Goal: Transaction & Acquisition: Purchase product/service

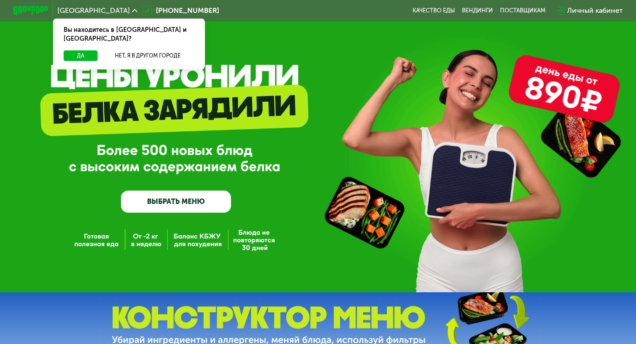
scroll to position [7, 0]
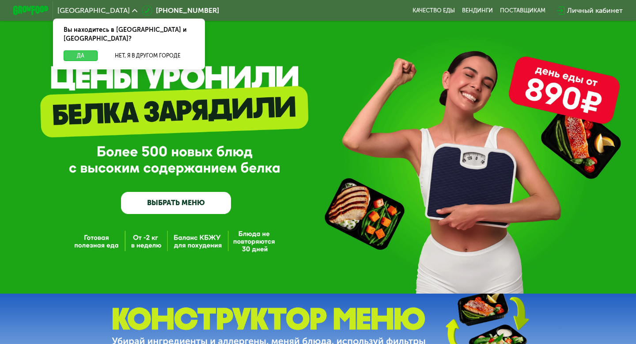
click at [86, 50] on button "Да" at bounding box center [81, 55] width 34 height 11
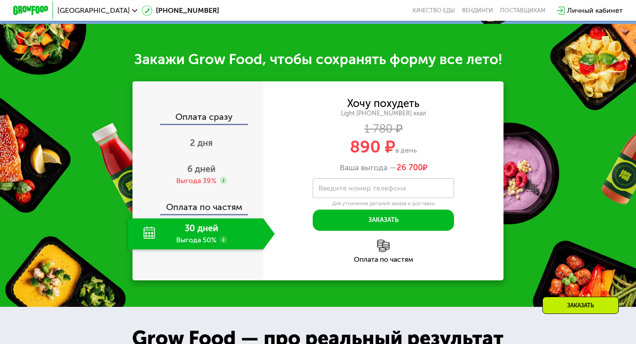
scroll to position [343, 0]
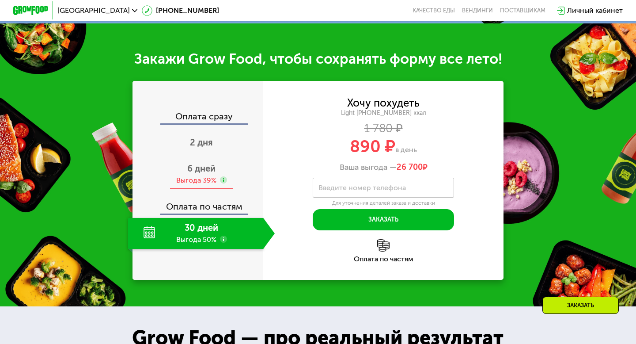
click at [190, 165] on span "6 дней" at bounding box center [201, 168] width 28 height 11
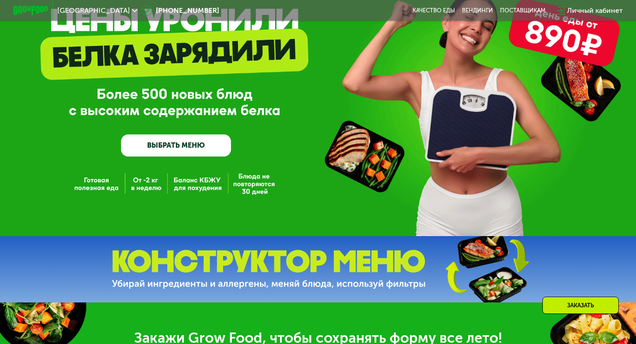
scroll to position [64, 0]
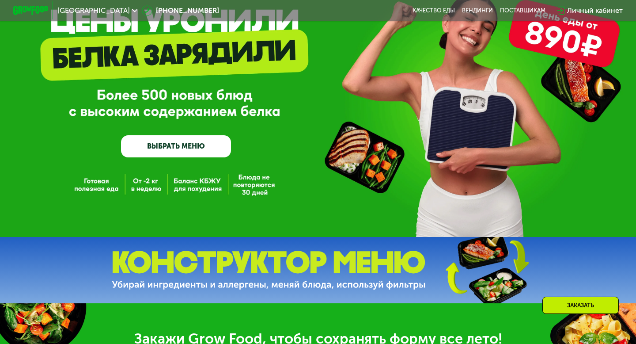
click at [176, 137] on link "ВЫБРАТЬ МЕНЮ" at bounding box center [176, 146] width 110 height 22
click at [183, 151] on link "ВЫБРАТЬ МЕНЮ" at bounding box center [176, 146] width 110 height 22
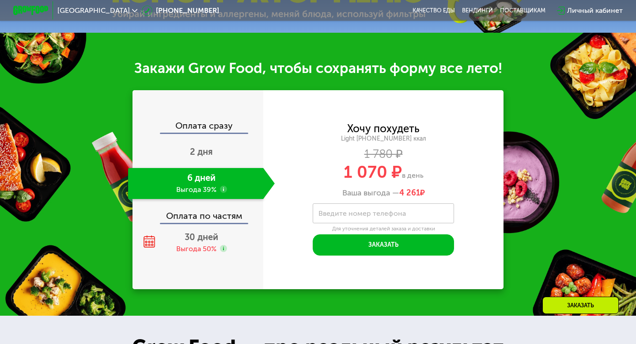
scroll to position [335, 0]
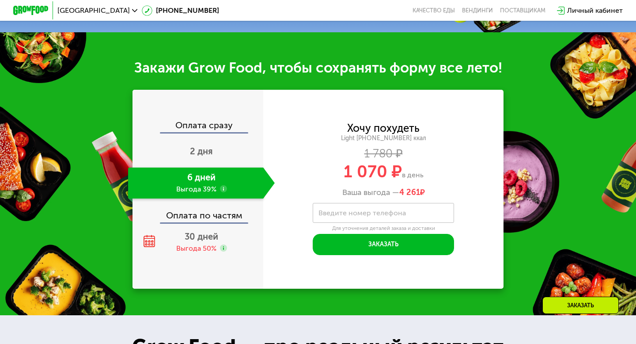
click at [371, 126] on div "Хочу похудеть" at bounding box center [383, 128] width 72 height 10
click at [202, 159] on div "2 дня" at bounding box center [201, 152] width 147 height 31
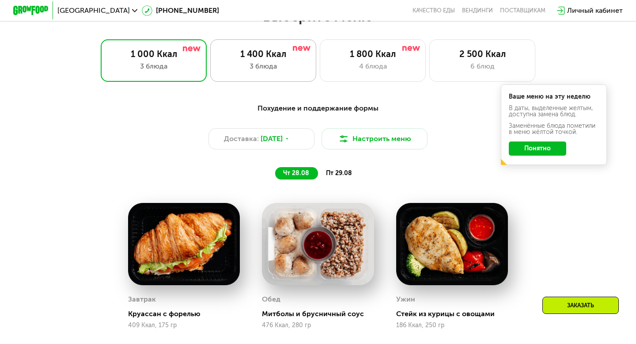
scroll to position [404, 0]
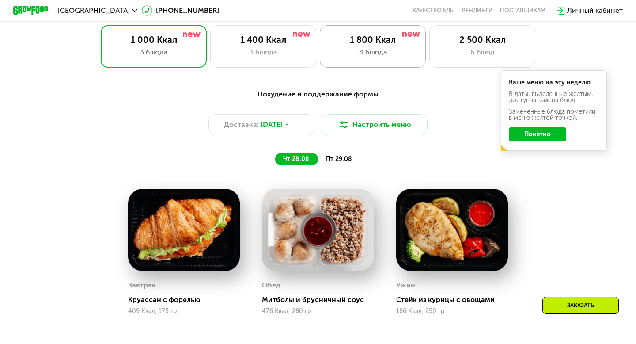
click at [364, 50] on div "4 блюда" at bounding box center [373, 52] width 88 height 11
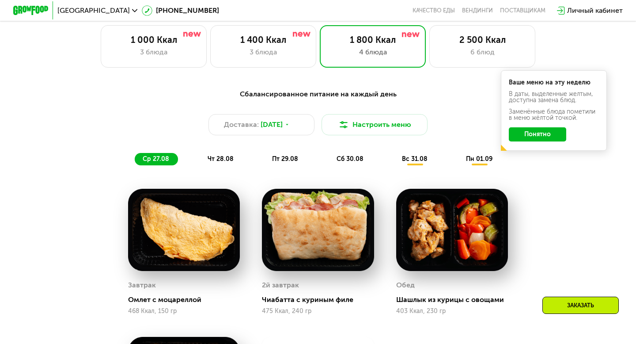
click at [533, 134] on button "Понятно" at bounding box center [537, 134] width 57 height 14
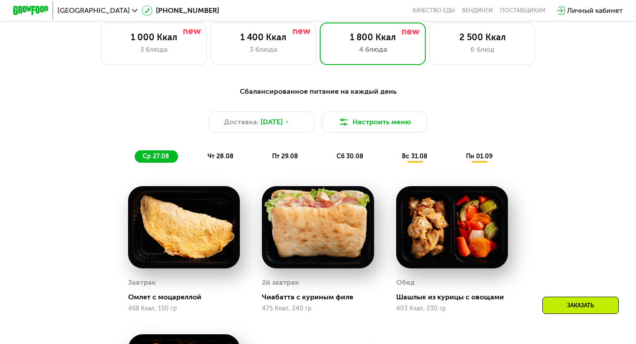
scroll to position [405, 0]
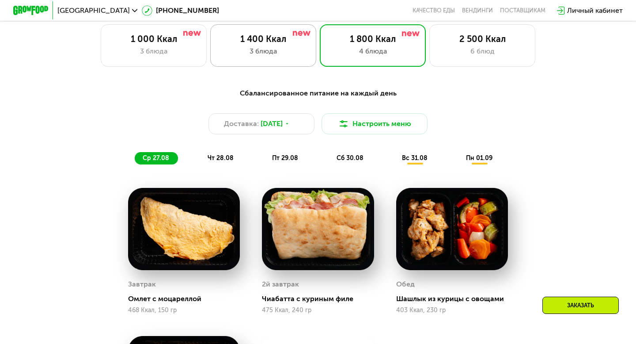
click at [268, 39] on div "1 400 Ккал" at bounding box center [264, 39] width 88 height 11
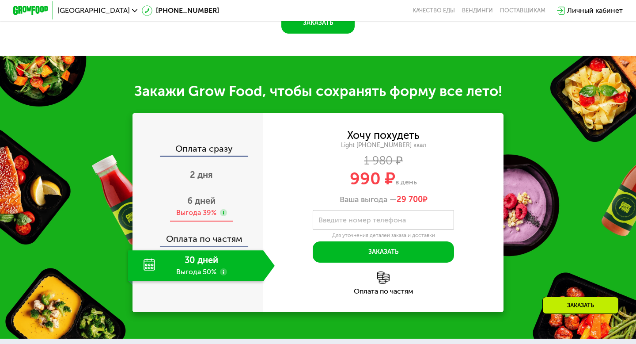
scroll to position [872, 0]
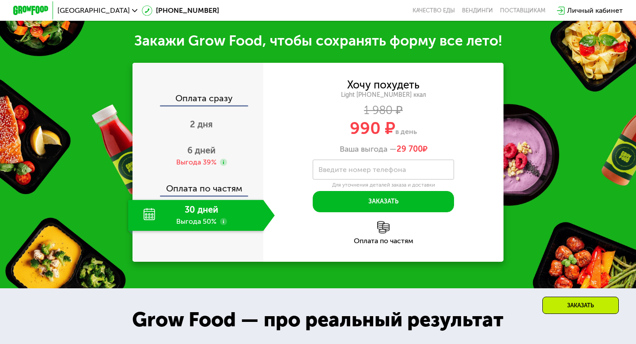
click at [215, 213] on div "30 дней Выгода 50%" at bounding box center [195, 215] width 135 height 31
click at [205, 157] on div "Выгода 39%" at bounding box center [196, 162] width 40 height 10
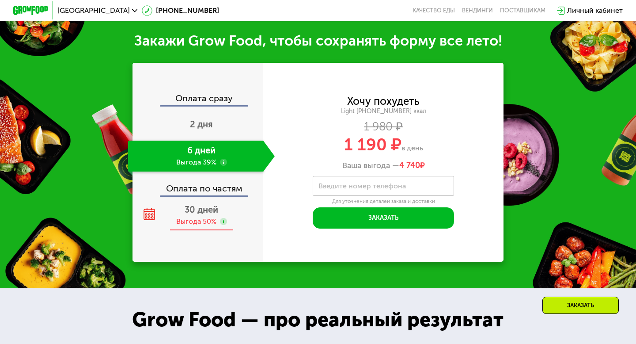
click at [188, 219] on div "Выгода 50%" at bounding box center [196, 222] width 40 height 10
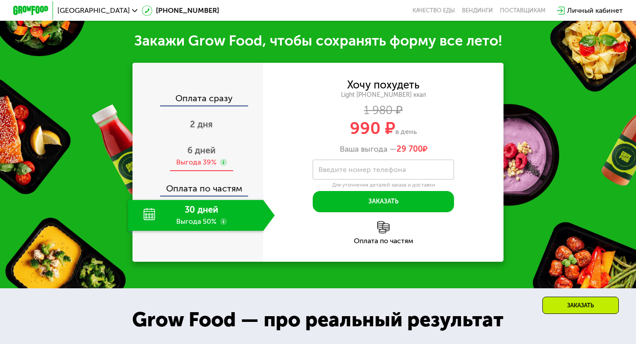
click at [198, 162] on div "Выгода 39%" at bounding box center [196, 162] width 40 height 10
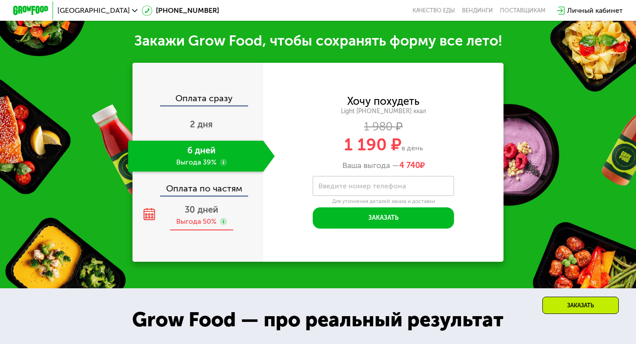
click at [197, 223] on div "Выгода 50%" at bounding box center [196, 222] width 40 height 10
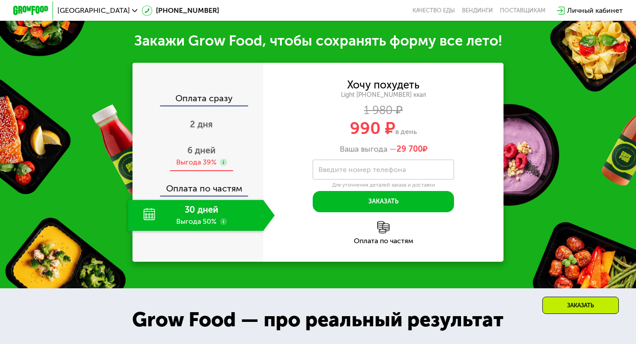
click at [192, 154] on span "6 дней" at bounding box center [201, 150] width 28 height 11
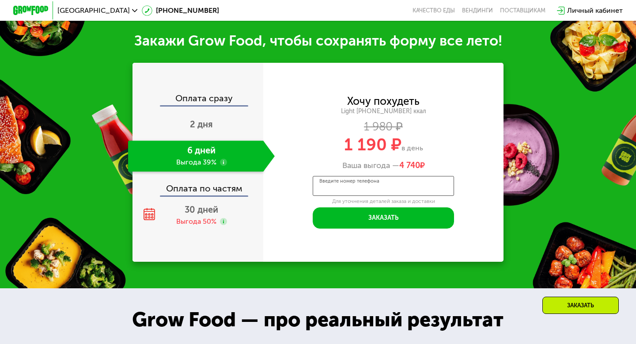
click at [353, 190] on input "Введите номер телефона" at bounding box center [383, 186] width 141 height 20
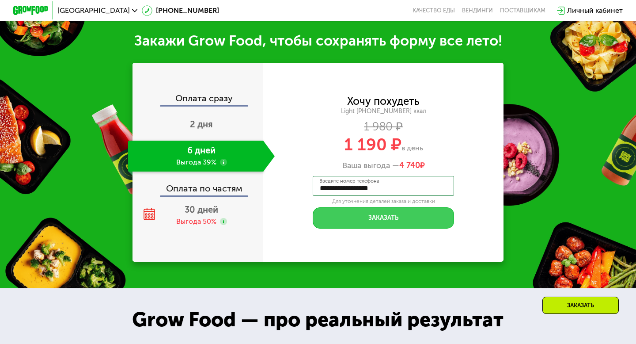
type input "**********"
click at [384, 219] on button "Заказать" at bounding box center [383, 217] width 141 height 21
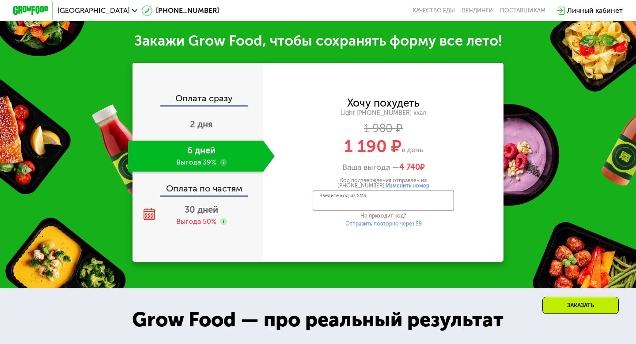
click at [375, 199] on input "Введите код из SMS" at bounding box center [383, 200] width 141 height 20
type input "****"
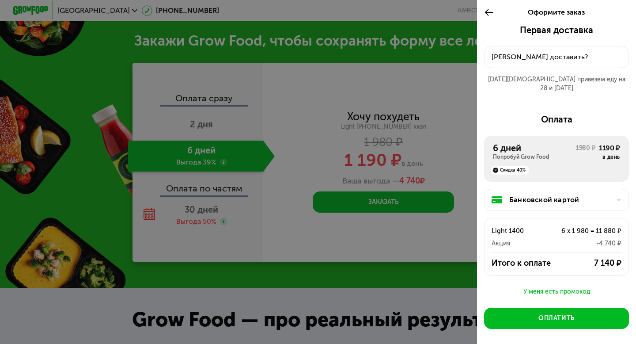
scroll to position [27, 0]
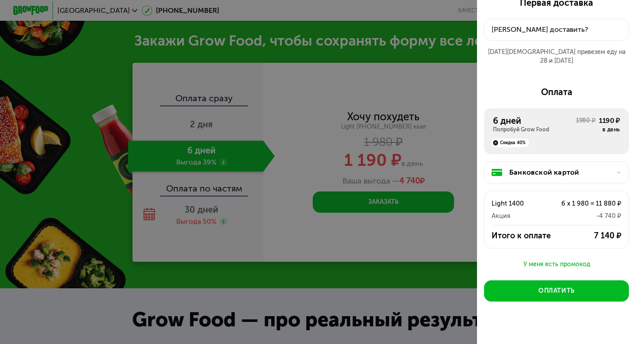
click at [553, 259] on div "У меня есть промокод" at bounding box center [556, 264] width 145 height 11
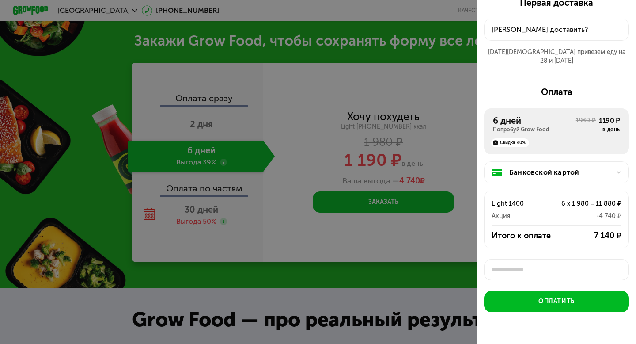
scroll to position [3, 0]
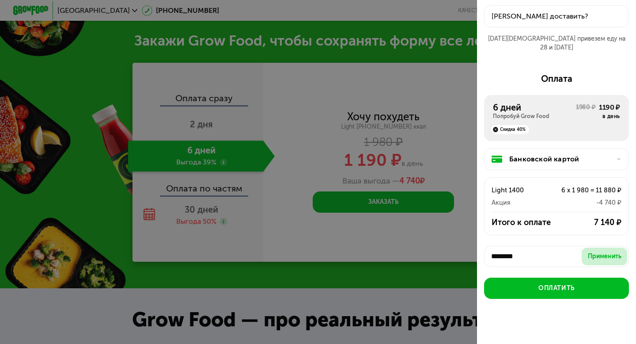
type input "********"
click at [612, 252] on div "Применить" at bounding box center [605, 256] width 34 height 9
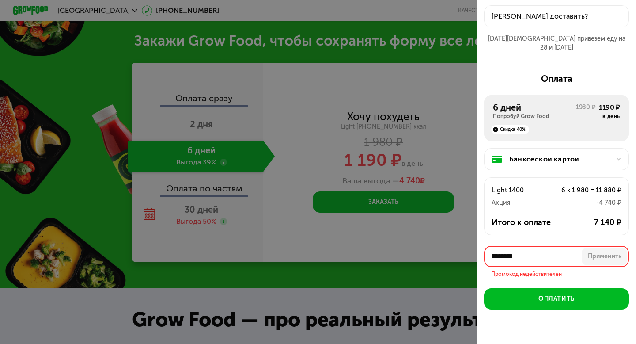
drag, startPoint x: 548, startPoint y: 250, endPoint x: 476, endPoint y: 243, distance: 72.8
click at [476, 243] on div "Оформите заказ Первая доставка [DATE] • 18:00-23:00 Куда доставить? [DATE] прив…" at bounding box center [318, 172] width 636 height 344
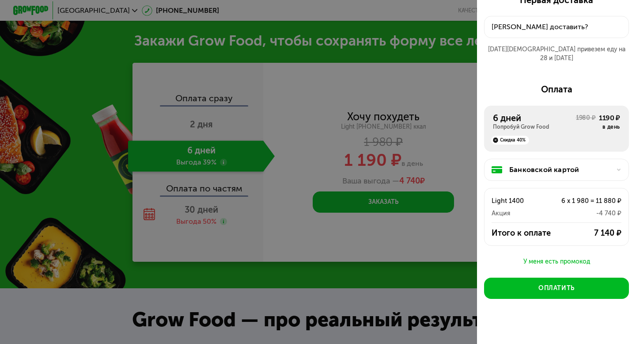
click at [563, 256] on div "У меня есть промокод" at bounding box center [556, 261] width 145 height 11
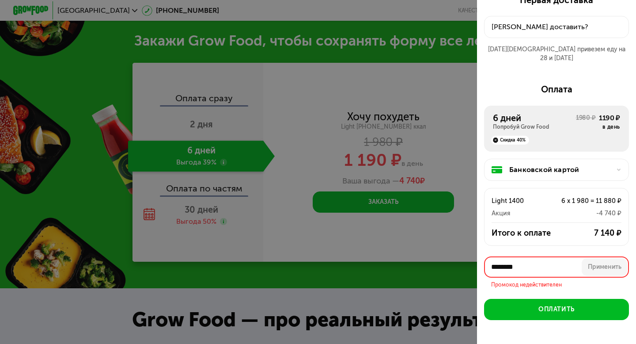
scroll to position [49, 0]
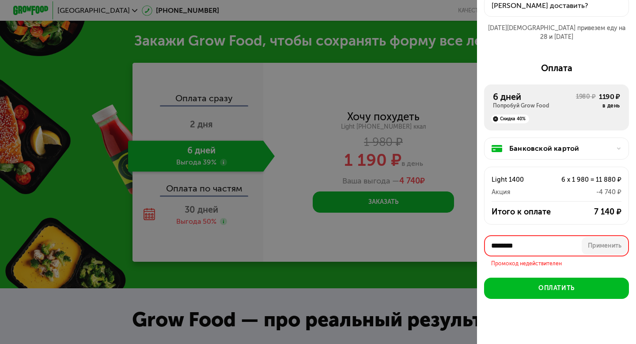
drag, startPoint x: 540, startPoint y: 236, endPoint x: 480, endPoint y: 236, distance: 60.1
click at [480, 236] on div "Первая доставка [DATE] • 18:00-23:00 Куда доставить? [DATE] привезем еду на 28 …" at bounding box center [556, 161] width 159 height 377
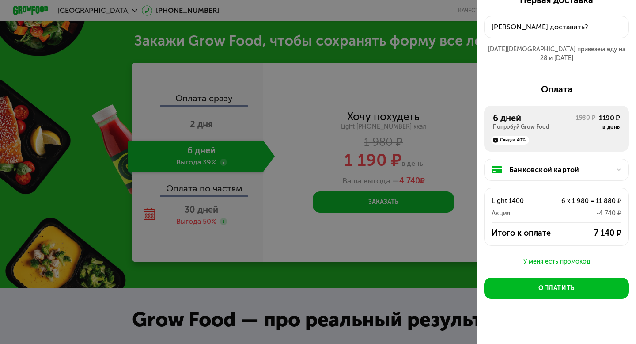
click at [555, 246] on div "Банковской картой Light 1400 6 x 1 980 = 11 880 ₽ Акция -4 740 ₽ Итого к оплате…" at bounding box center [556, 204] width 145 height 105
click at [550, 256] on div "У меня есть промокод" at bounding box center [556, 261] width 145 height 11
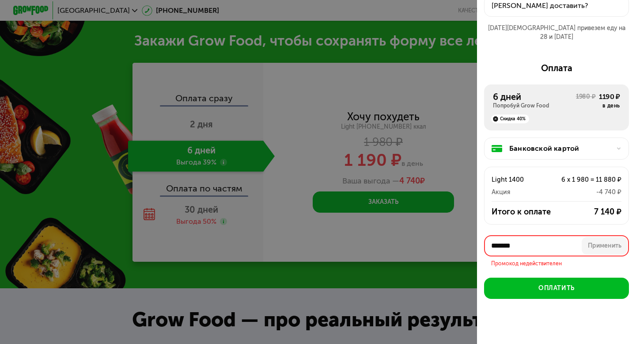
scroll to position [38, 0]
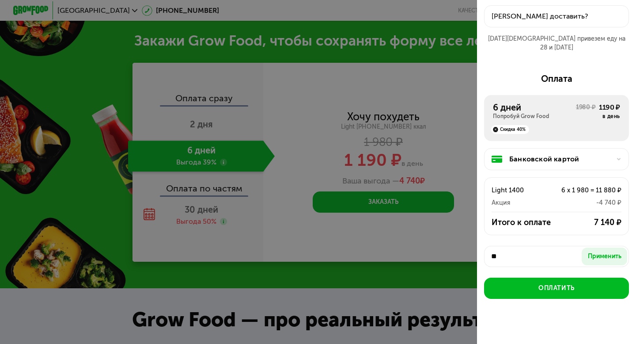
type input "*"
type input "********"
click at [596, 252] on div "Применить" at bounding box center [605, 256] width 34 height 9
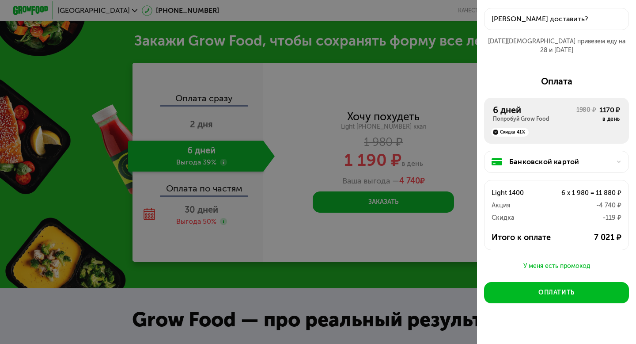
scroll to position [0, 0]
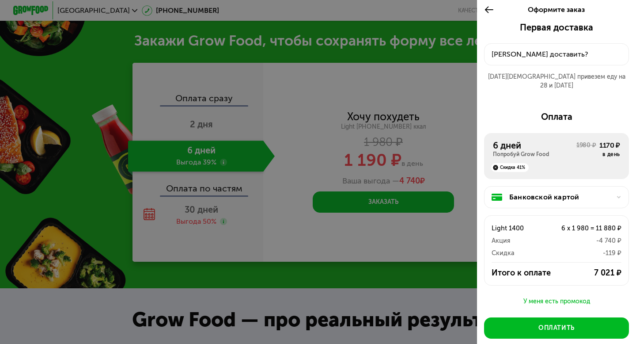
click at [525, 57] on div "[PERSON_NAME] доставить?" at bounding box center [557, 54] width 130 height 11
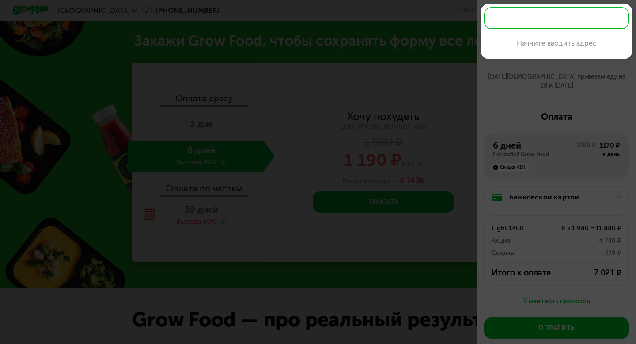
click at [518, 15] on input "text" at bounding box center [556, 18] width 145 height 22
click at [530, 43] on div "пр-д Невельского" at bounding box center [556, 41] width 131 height 11
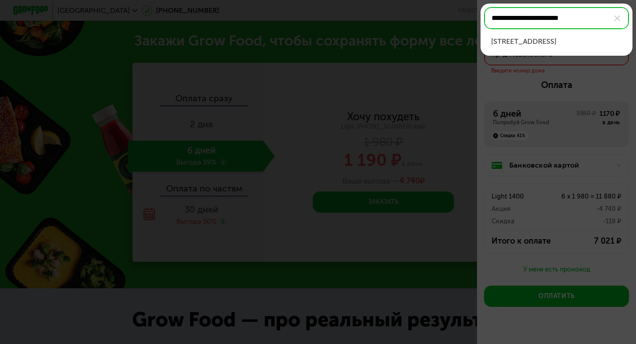
click at [591, 41] on div "[STREET_ADDRESS]" at bounding box center [556, 41] width 131 height 11
type input "**********"
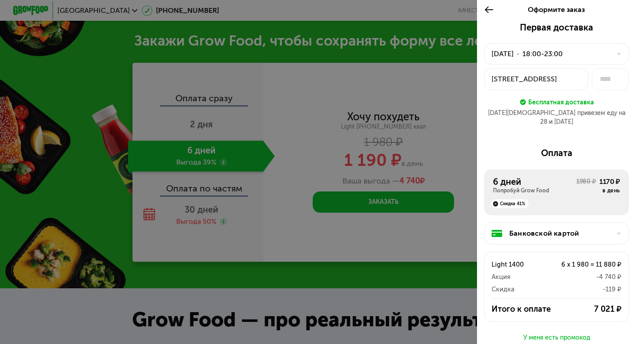
click at [582, 47] on div "[DATE] • 18:00-23:00" at bounding box center [556, 53] width 145 height 21
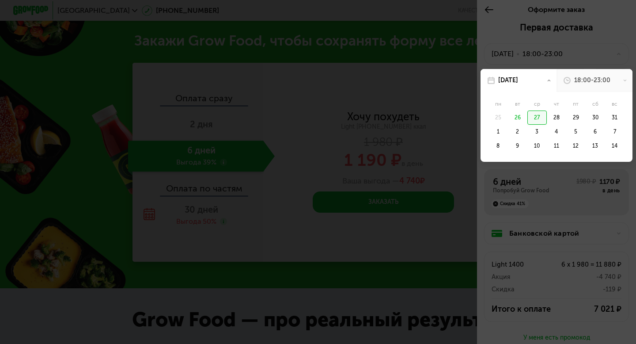
click at [597, 26] on div at bounding box center [318, 172] width 636 height 344
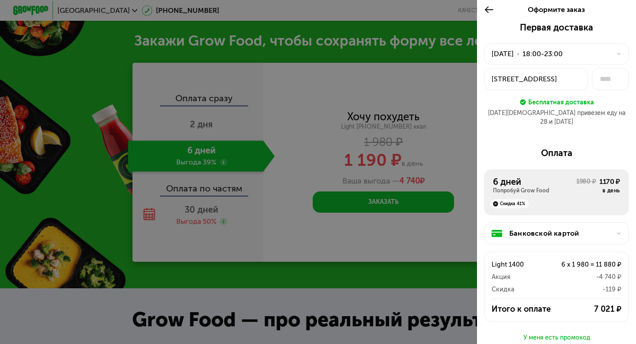
click at [592, 47] on div "[DATE] • 18:00-23:00" at bounding box center [556, 53] width 145 height 21
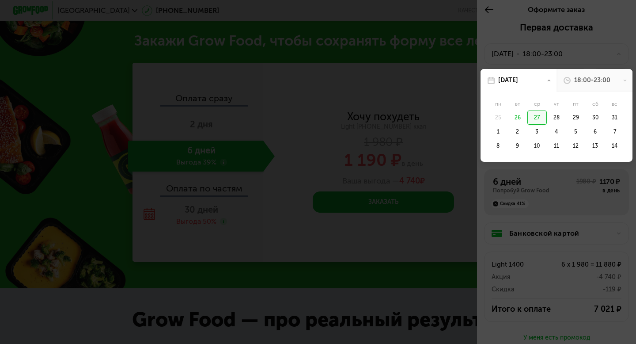
click at [587, 86] on div "18:00-23:00" at bounding box center [595, 80] width 76 height 23
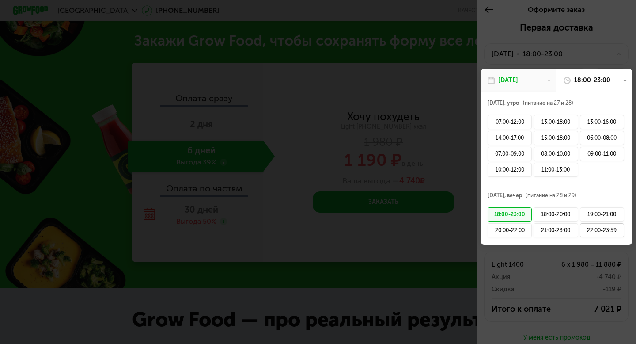
click at [598, 232] on div "22:00-23:59" at bounding box center [602, 230] width 44 height 14
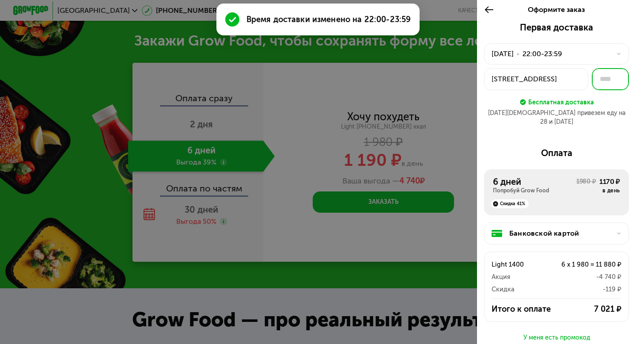
click at [604, 76] on input "text" at bounding box center [610, 79] width 37 height 22
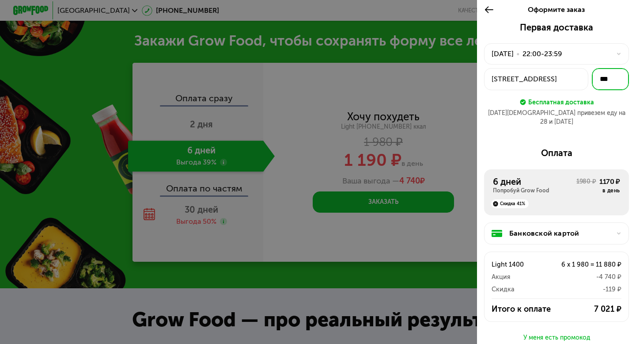
type input "***"
click at [589, 126] on div "Первая доставка [DATE] • 22:00-23:59 пр-д Невельского, 6к3 *** Бесплатная доста…" at bounding box center [556, 224] width 159 height 404
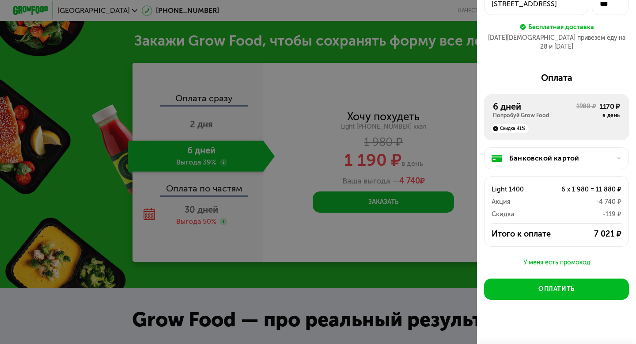
scroll to position [76, 0]
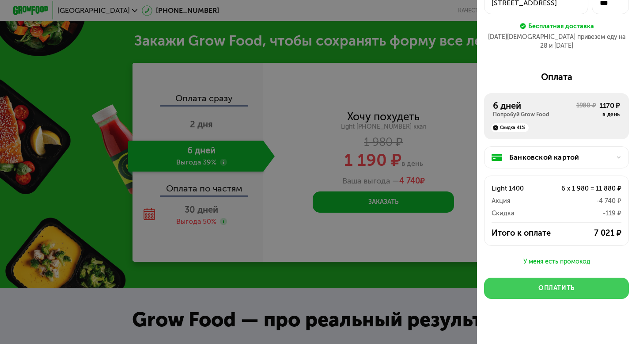
click at [563, 284] on div "Оплатить" at bounding box center [557, 288] width 36 height 9
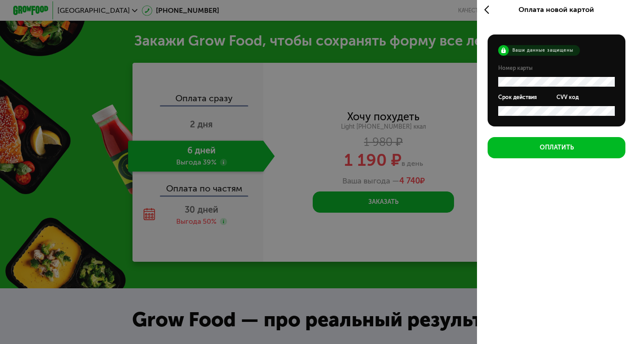
scroll to position [3, 0]
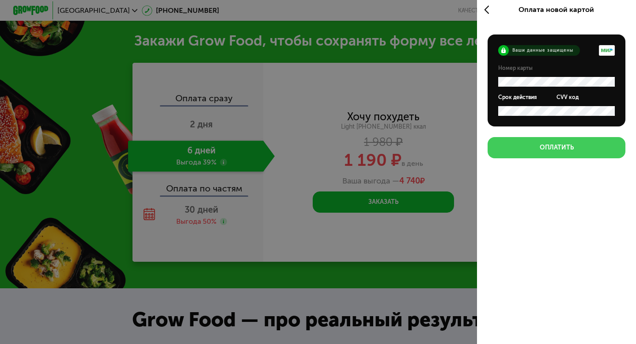
click at [532, 148] on button "Оплатить" at bounding box center [557, 147] width 138 height 21
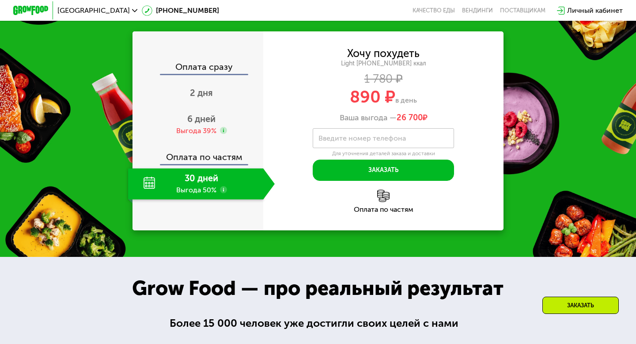
scroll to position [390, 0]
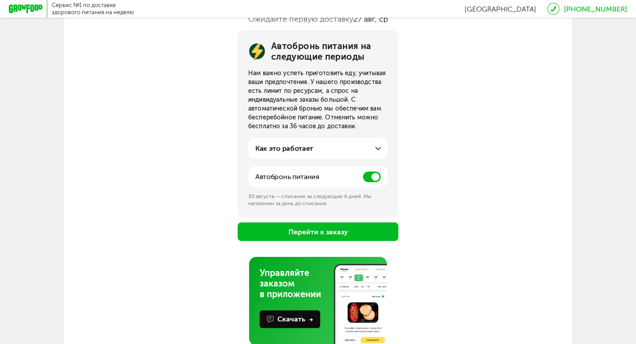
scroll to position [95, 0]
click at [374, 175] on span at bounding box center [372, 177] width 18 height 11
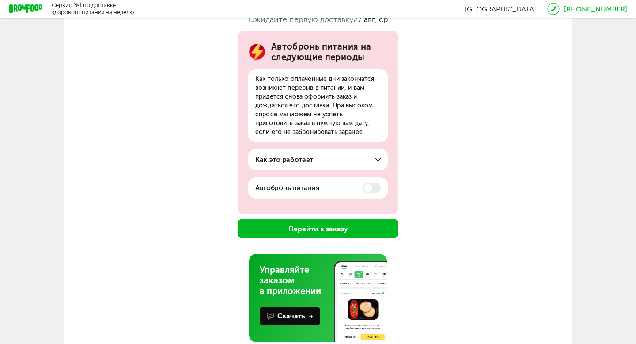
click at [377, 158] on icon at bounding box center [378, 159] width 5 height 5
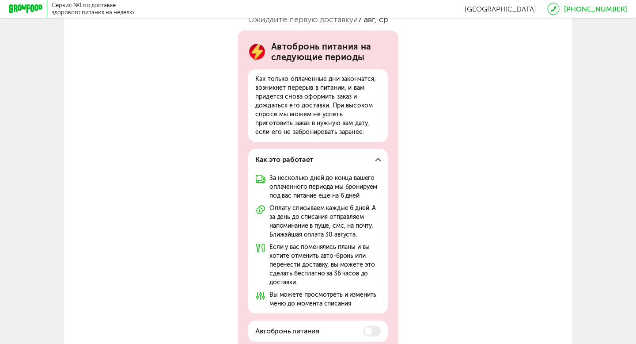
click at [377, 158] on icon at bounding box center [378, 159] width 5 height 5
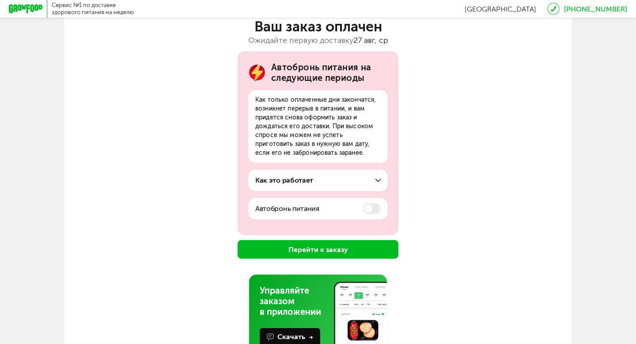
scroll to position [75, 0]
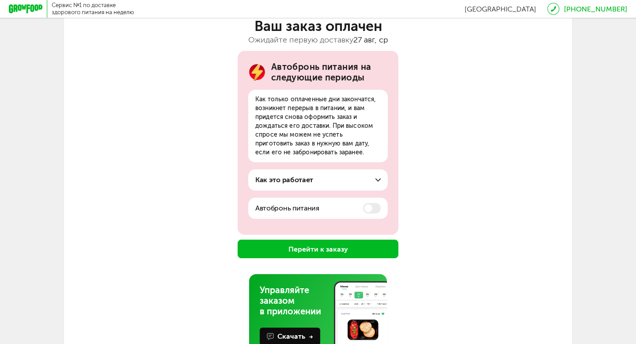
click at [343, 245] on button "Перейти к заказу" at bounding box center [318, 249] width 161 height 19
